Goal: Entertainment & Leisure: Consume media (video, audio)

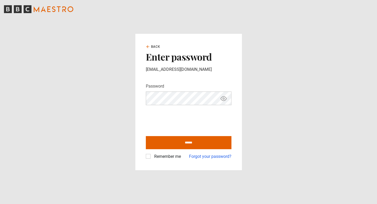
click at [152, 157] on label "Remember me" at bounding box center [166, 156] width 29 height 6
click at [164, 147] on input "******" at bounding box center [189, 142] width 86 height 13
type input "**********"
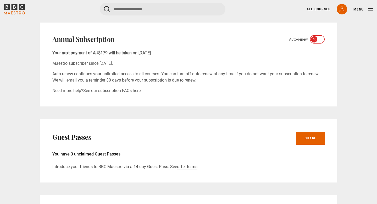
scroll to position [184, 0]
click at [130, 53] on b "Your next payment of AU$179 will be taken on [DATE]" at bounding box center [101, 53] width 98 height 5
click at [130, 53] on b "Your next payment of AU$179 will be taken on 27.10.25" at bounding box center [101, 53] width 98 height 5
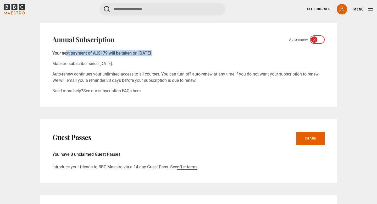
click at [36, 90] on div "My Account Profile Edit Name Alexa Nehter Email alexa@alexanehter.com Password …" at bounding box center [188, 184] width 337 height 659
click at [321, 39] on icon at bounding box center [320, 39] width 3 height 2
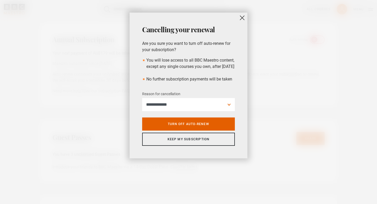
click at [173, 46] on p "Are you sure you want to turn off auto-renew for your subscription?" at bounding box center [188, 46] width 93 height 13
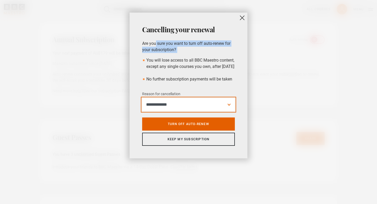
click at [194, 111] on select "**********" at bounding box center [188, 104] width 93 height 13
click at [184, 111] on select "**********" at bounding box center [188, 104] width 93 height 13
select select "**********"
click at [186, 109] on select "**********" at bounding box center [188, 104] width 93 height 13
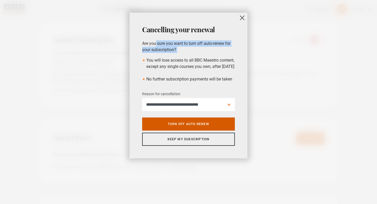
click at [182, 130] on link "Turn off auto-renew" at bounding box center [188, 123] width 93 height 13
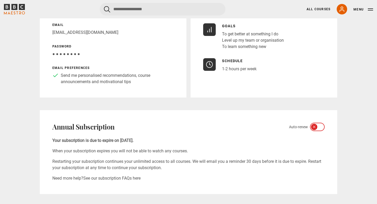
scroll to position [0, 0]
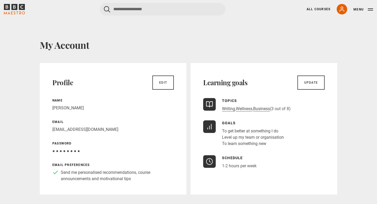
click at [16, 11] on icon "BBC Maestro" at bounding box center [17, 12] width 2 height 3
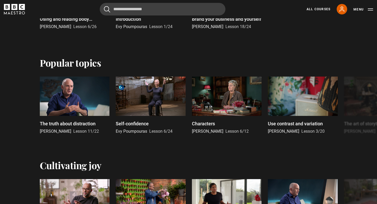
scroll to position [239, 0]
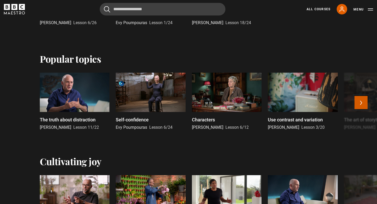
click at [360, 98] on button "Next" at bounding box center [361, 102] width 13 height 13
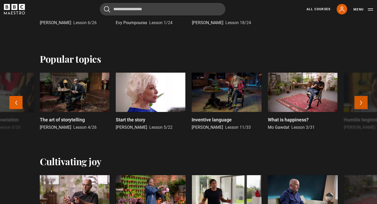
click at [360, 98] on button "Next" at bounding box center [361, 102] width 13 height 13
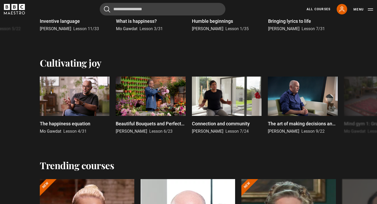
scroll to position [351, 0]
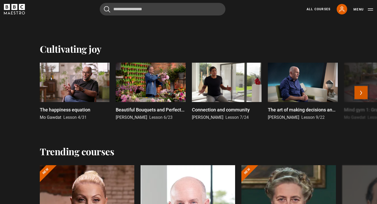
click at [359, 93] on button "Next" at bounding box center [361, 92] width 13 height 13
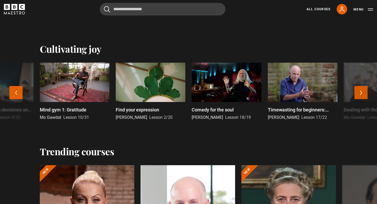
click at [359, 93] on button "Next" at bounding box center [361, 92] width 13 height 13
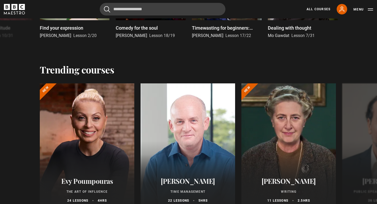
scroll to position [477, 0]
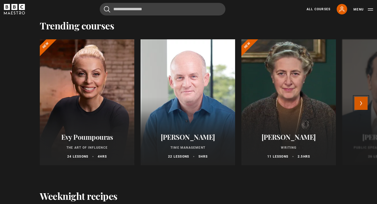
click at [359, 103] on button "Next" at bounding box center [361, 103] width 13 height 13
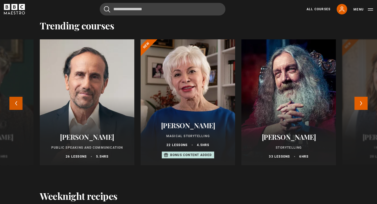
click at [20, 106] on button "Previous" at bounding box center [15, 103] width 13 height 13
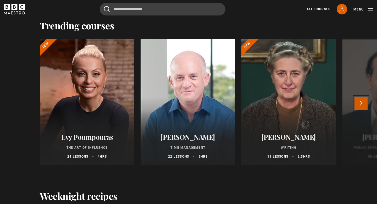
click at [360, 103] on button "Next" at bounding box center [361, 103] width 13 height 13
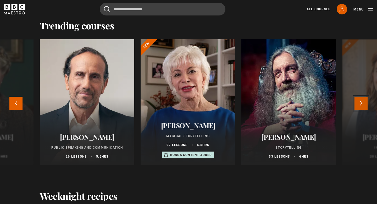
click at [360, 103] on button "Next" at bounding box center [361, 103] width 13 height 13
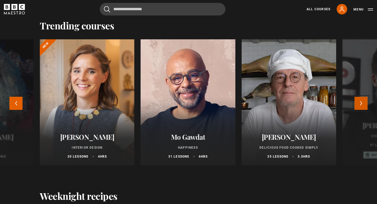
click at [360, 103] on button "Next" at bounding box center [361, 103] width 13 height 13
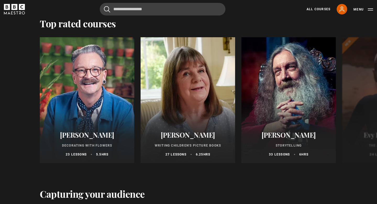
scroll to position [853, 0]
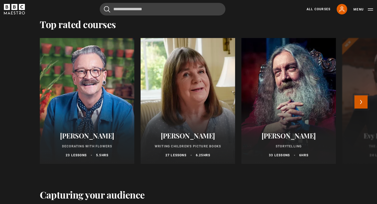
click at [360, 102] on button "Next" at bounding box center [361, 101] width 13 height 13
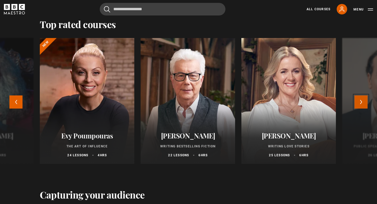
click at [360, 102] on button "Next" at bounding box center [361, 101] width 13 height 13
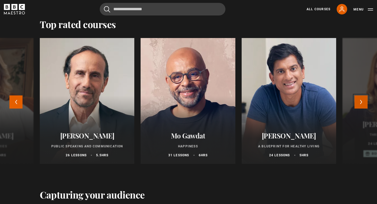
click at [360, 102] on button "Next" at bounding box center [361, 101] width 13 height 13
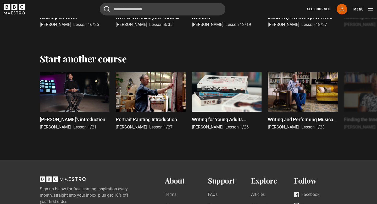
scroll to position [1106, 0]
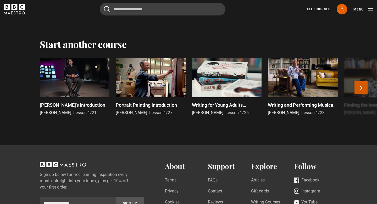
click at [361, 87] on button "Next" at bounding box center [361, 87] width 13 height 13
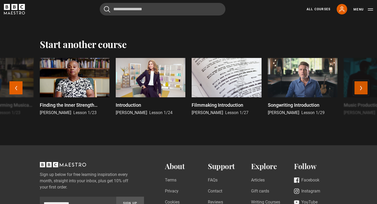
click at [361, 87] on button "Next" at bounding box center [361, 87] width 13 height 13
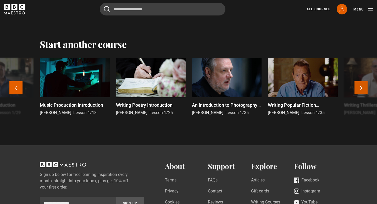
click at [361, 87] on button "Next" at bounding box center [361, 87] width 13 height 13
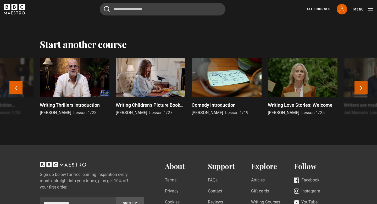
click at [361, 87] on button "Next" at bounding box center [361, 87] width 13 height 13
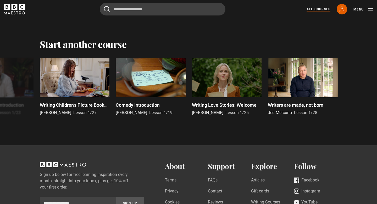
click at [314, 9] on link "All Courses" at bounding box center [319, 9] width 24 height 5
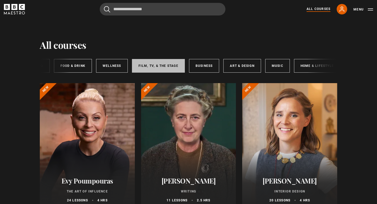
scroll to position [0, 78]
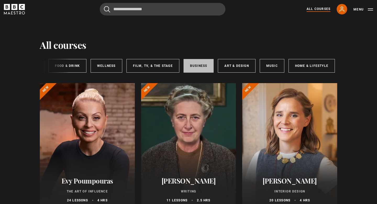
click at [195, 64] on link "Business" at bounding box center [199, 66] width 30 height 14
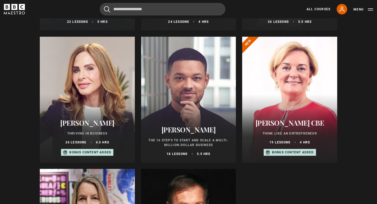
scroll to position [173, 0]
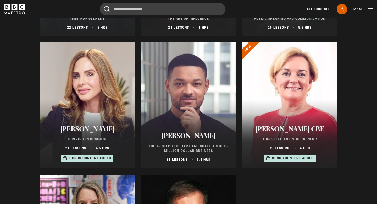
click at [206, 107] on div at bounding box center [188, 105] width 95 height 126
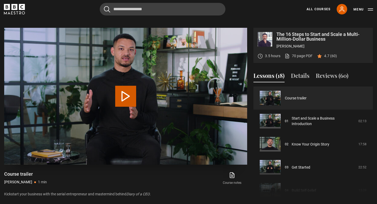
scroll to position [215, 0]
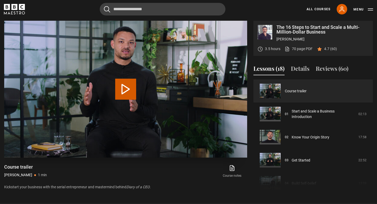
click at [123, 91] on button "Play Video" at bounding box center [125, 89] width 21 height 21
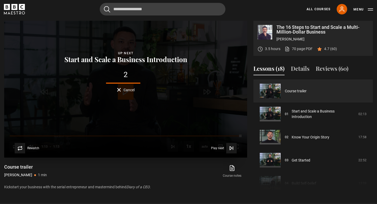
click at [118, 90] on button "Cancel" at bounding box center [126, 90] width 18 height 4
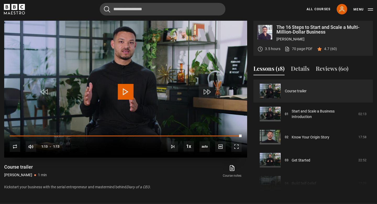
click at [124, 92] on span "Video Player" at bounding box center [126, 92] width 16 height 16
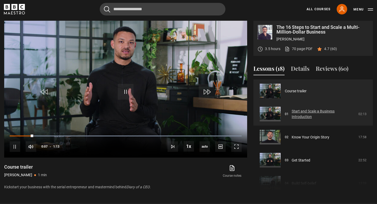
click at [309, 115] on link "Start and Scale a Business Introduction" at bounding box center [324, 113] width 64 height 11
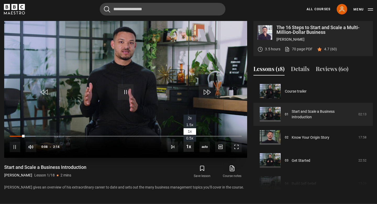
click at [188, 147] on span "Video Player" at bounding box center [189, 146] width 10 height 10
click at [189, 147] on span "Video Player" at bounding box center [189, 146] width 10 height 10
click at [192, 126] on span "1.5x" at bounding box center [189, 125] width 7 height 4
click at [127, 165] on div "Start and Scale a Business Introduction [PERSON_NAME] Lesson 1/18 2 mins" at bounding box center [69, 171] width 130 height 15
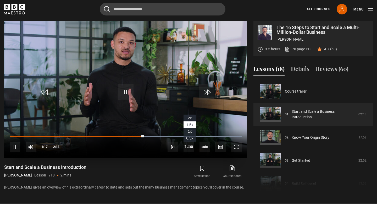
click at [192, 130] on li "1x" at bounding box center [190, 131] width 13 height 7
click at [193, 125] on li "1.5x" at bounding box center [190, 124] width 13 height 7
click at [193, 130] on li "1x" at bounding box center [190, 131] width 13 height 7
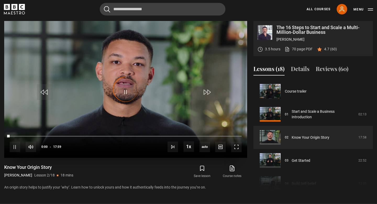
scroll to position [23, 0]
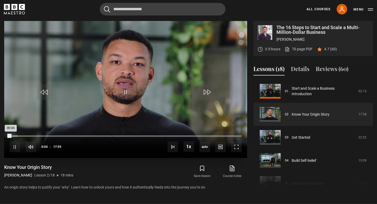
click at [18, 136] on div "00:36" at bounding box center [18, 136] width 1 height 2
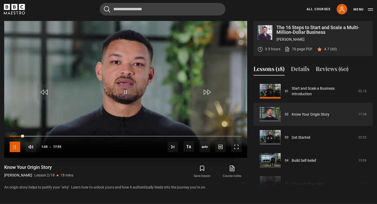
click at [14, 149] on span "Video Player" at bounding box center [15, 146] width 10 height 10
